Goal: Transaction & Acquisition: Book appointment/travel/reservation

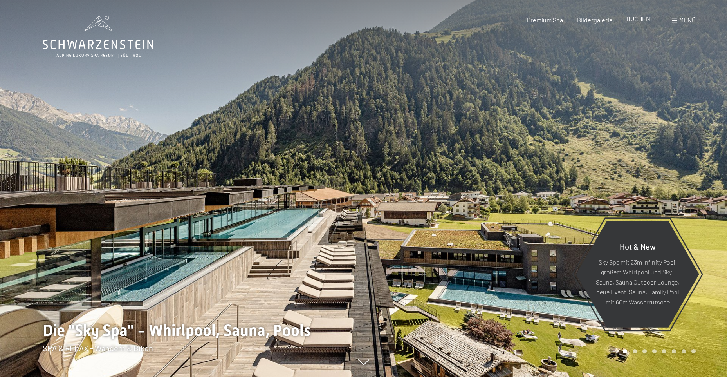
click at [643, 20] on span "BUCHEN" at bounding box center [639, 18] width 24 height 7
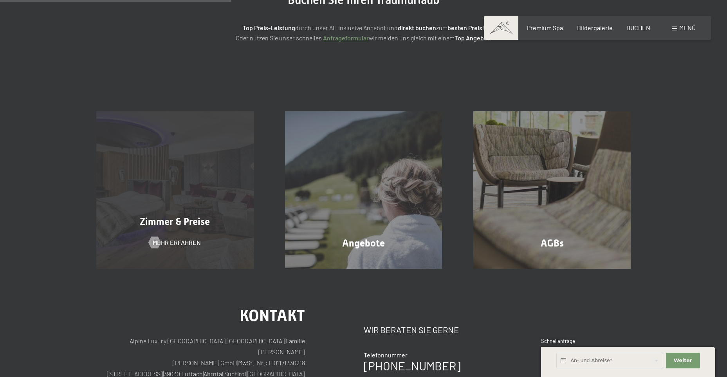
scroll to position [118, 0]
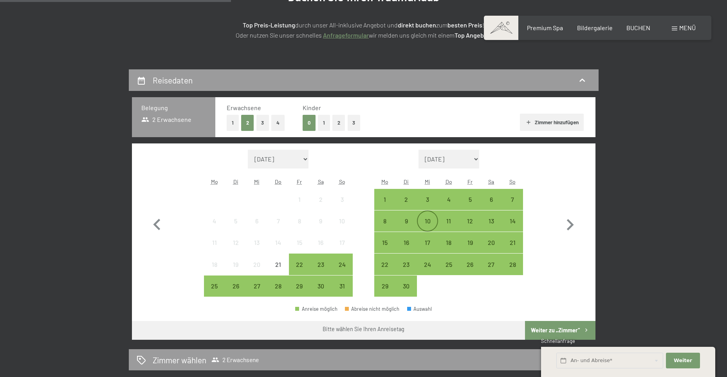
click at [427, 223] on div "10" at bounding box center [428, 228] width 20 height 20
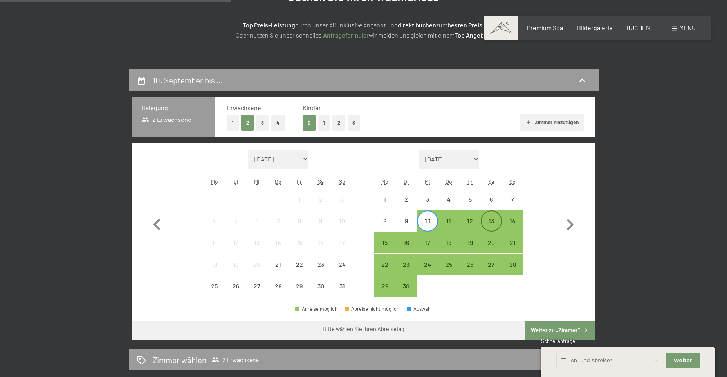
click at [492, 224] on div "13" at bounding box center [492, 228] width 20 height 20
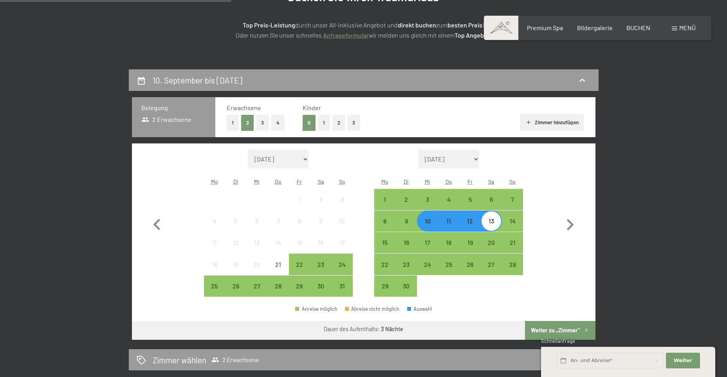
click at [546, 329] on button "Weiter zu „Zimmer“" at bounding box center [560, 330] width 70 height 19
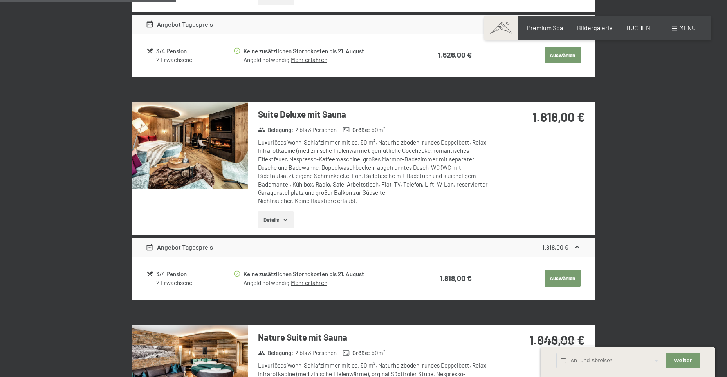
scroll to position [539, 0]
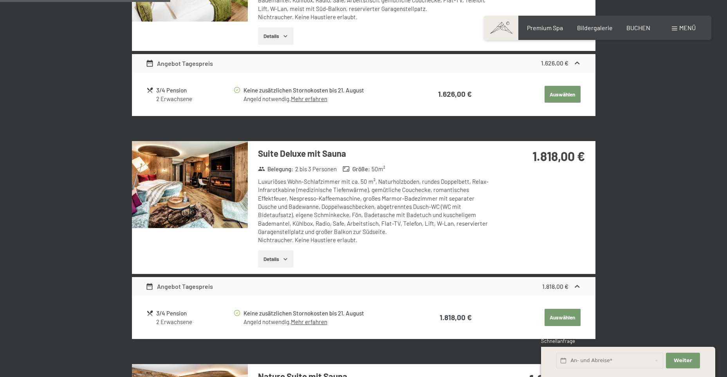
click at [283, 253] on button "Details" at bounding box center [276, 258] width 36 height 17
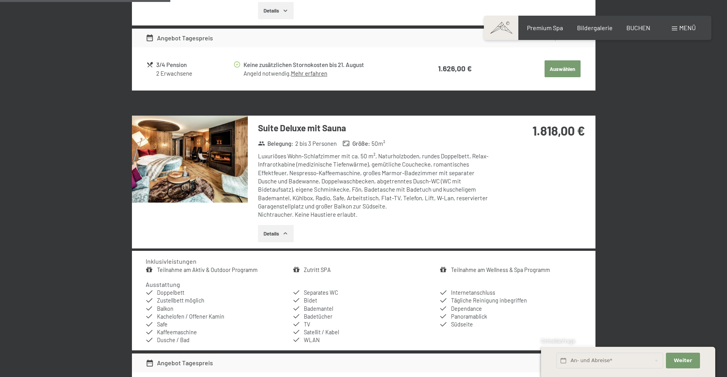
scroll to position [579, 0]
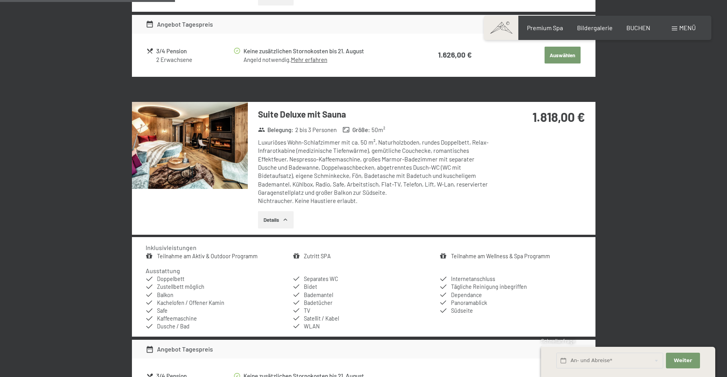
click at [281, 221] on button "Details" at bounding box center [276, 219] width 36 height 17
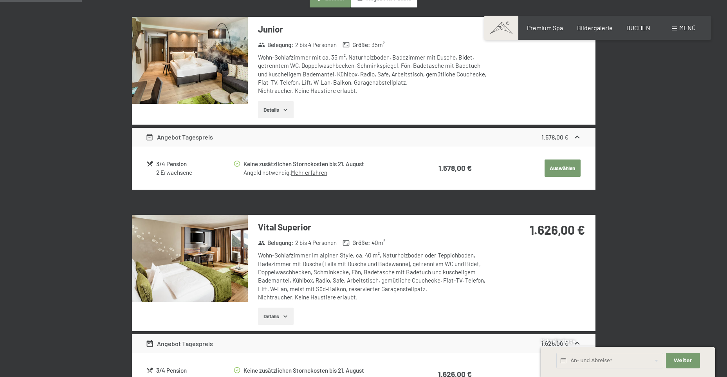
scroll to position [187, 0]
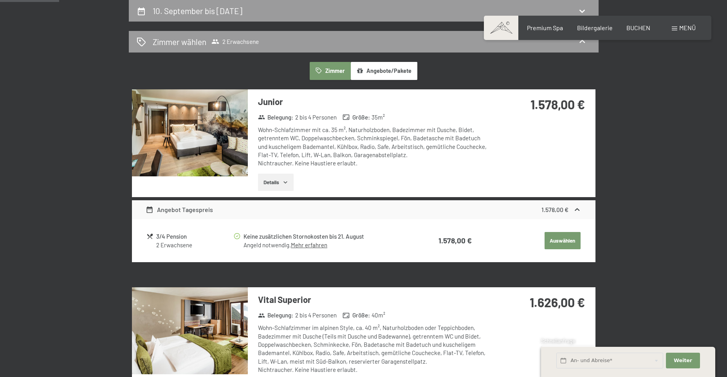
click at [239, 148] on img at bounding box center [190, 132] width 116 height 87
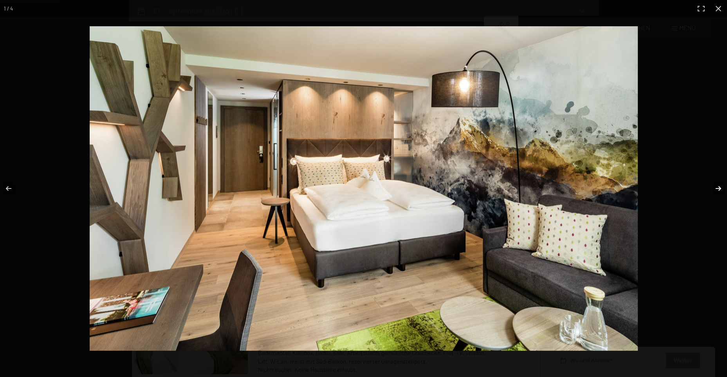
click at [717, 185] on button "button" at bounding box center [713, 188] width 27 height 39
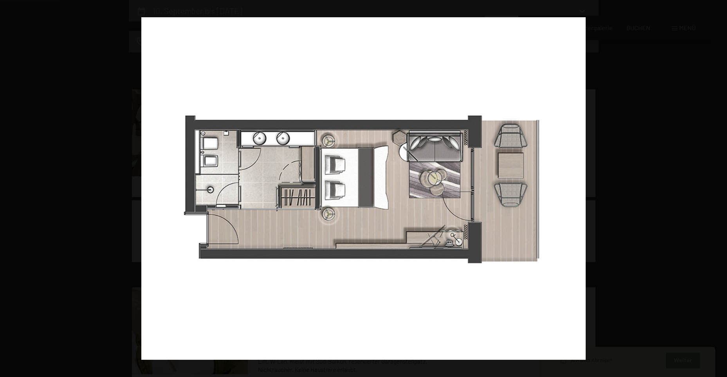
click at [717, 185] on button "button" at bounding box center [713, 188] width 27 height 39
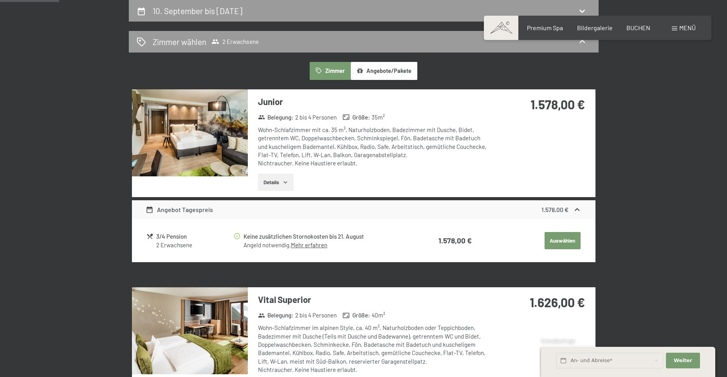
click at [0, 0] on button "button" at bounding box center [0, 0] width 0 height 0
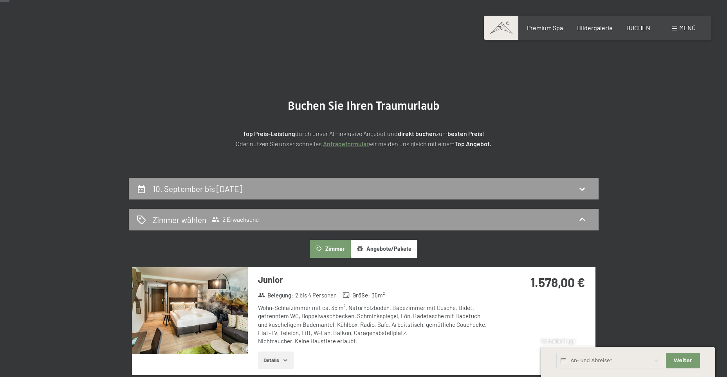
scroll to position [0, 0]
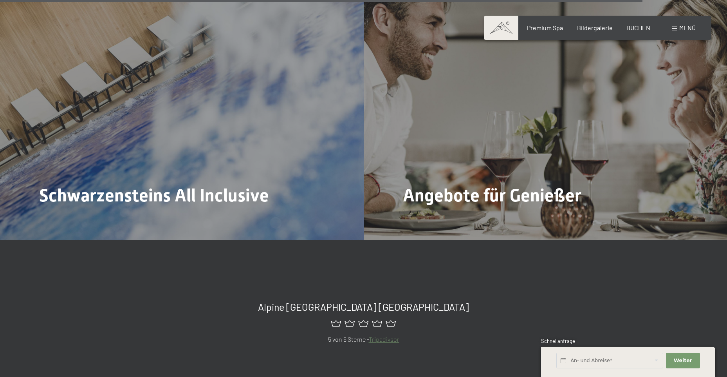
scroll to position [3447, 0]
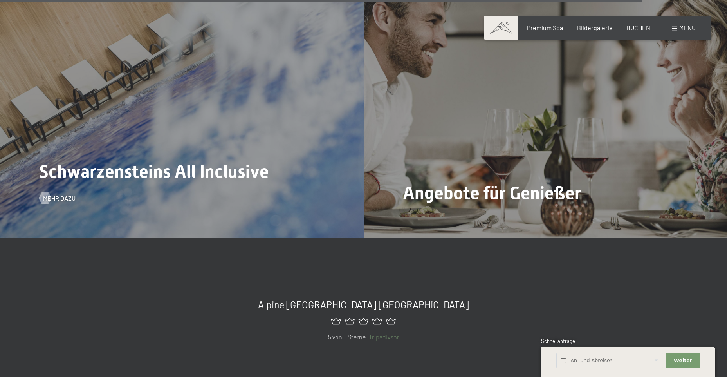
click at [201, 173] on div "Schwarzensteins All Inclusive Mehr dazu" at bounding box center [182, 101] width 364 height 273
click at [44, 192] on div at bounding box center [45, 198] width 7 height 12
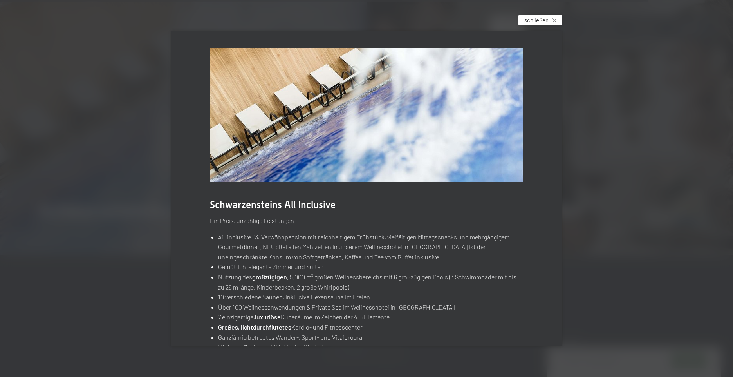
click at [538, 20] on span "schließen" at bounding box center [536, 20] width 24 height 8
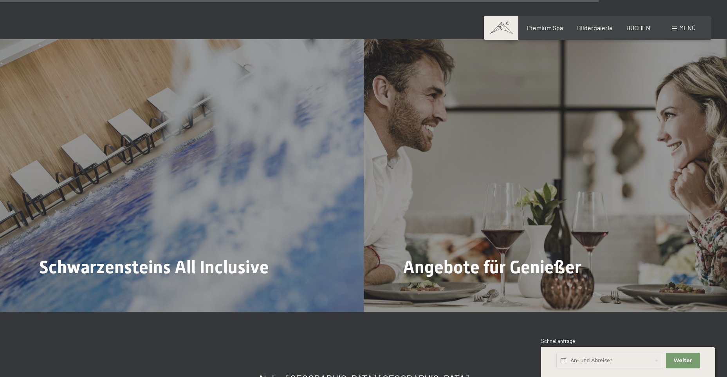
scroll to position [3212, 0]
